Goal: Task Accomplishment & Management: Manage account settings

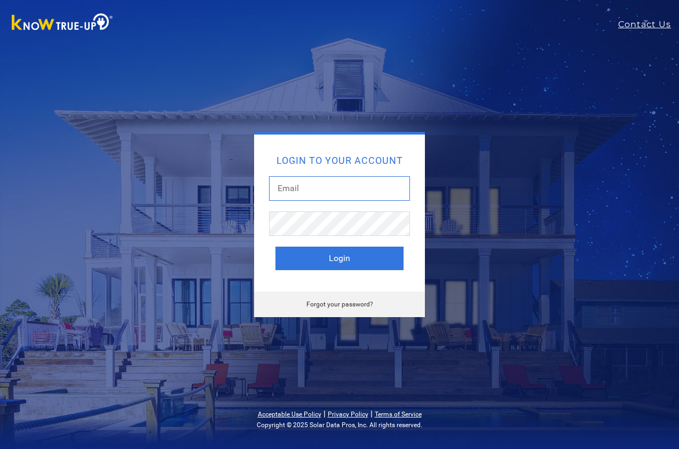
click at [300, 194] on input "text" at bounding box center [339, 188] width 141 height 25
type input "[PERSON_NAME][EMAIL_ADDRESS][PERSON_NAME][DOMAIN_NAME]"
click at [275, 247] on button "Login" at bounding box center [339, 258] width 128 height 23
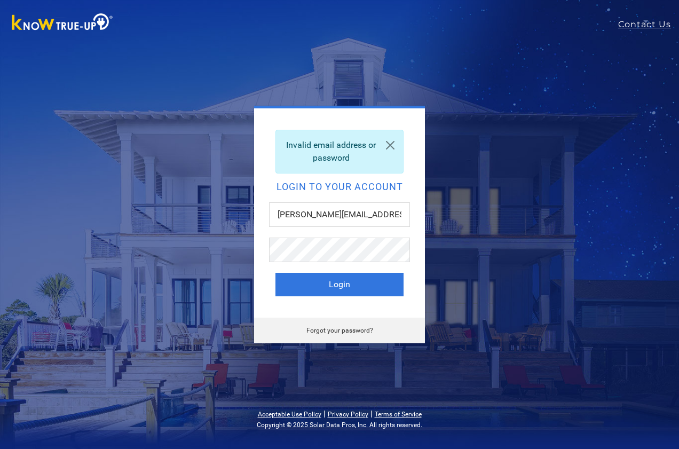
click at [350, 331] on link "Forgot your password?" at bounding box center [339, 330] width 67 height 7
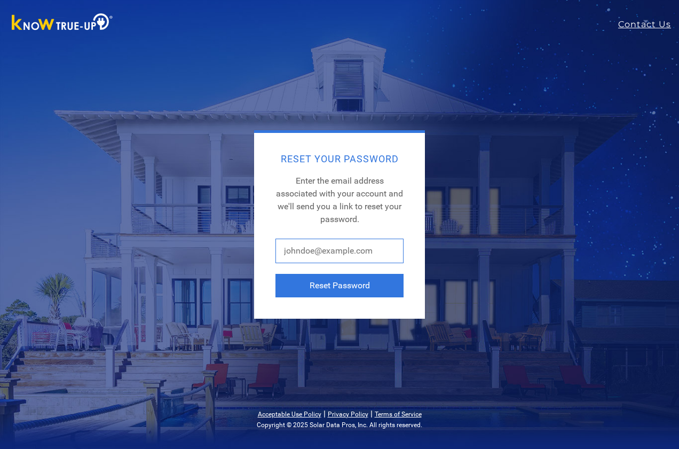
click at [322, 252] on input "text" at bounding box center [339, 251] width 128 height 25
type input "dennis.hooper@sunmed.com"
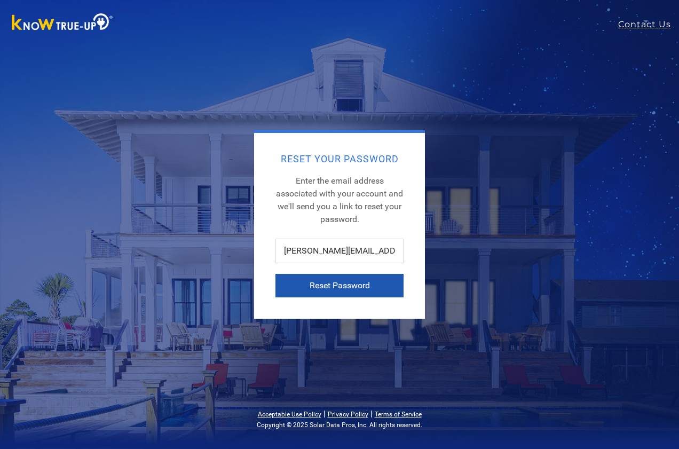
click at [349, 284] on button "Reset Password" at bounding box center [339, 285] width 128 height 23
